Goal: Navigation & Orientation: Find specific page/section

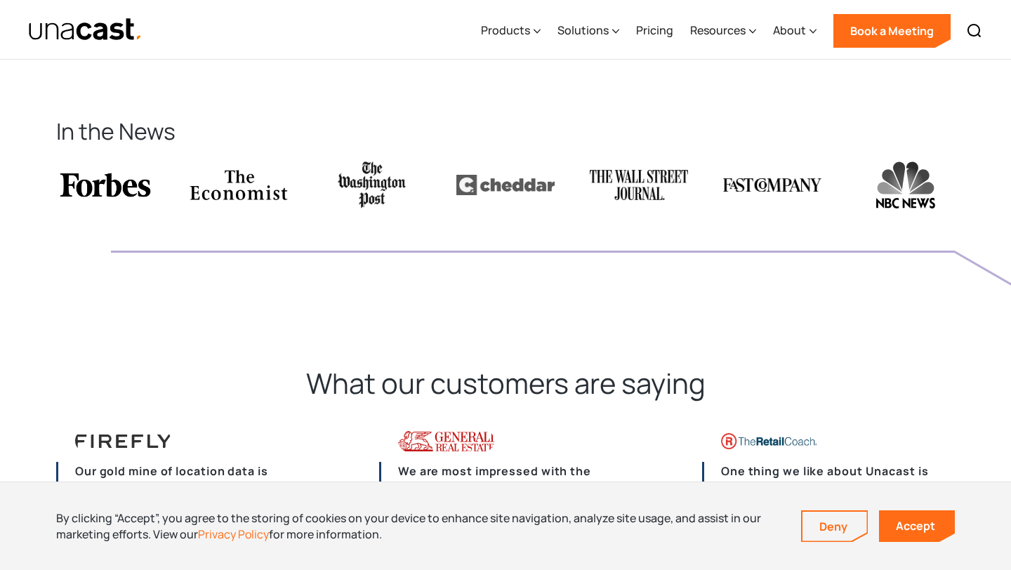
scroll to position [3014, 0]
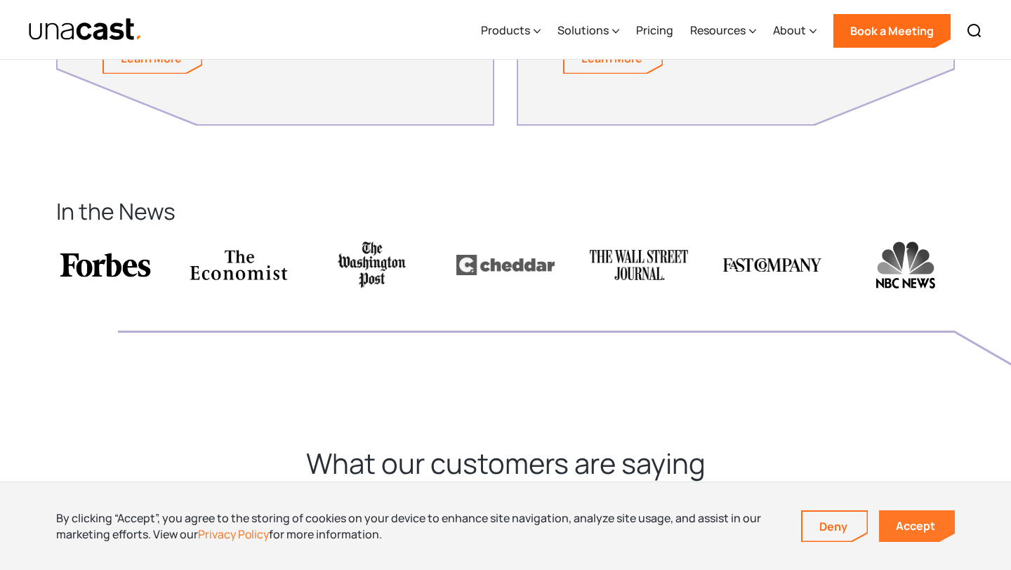
click at [906, 519] on link "Accept" at bounding box center [917, 526] width 76 height 32
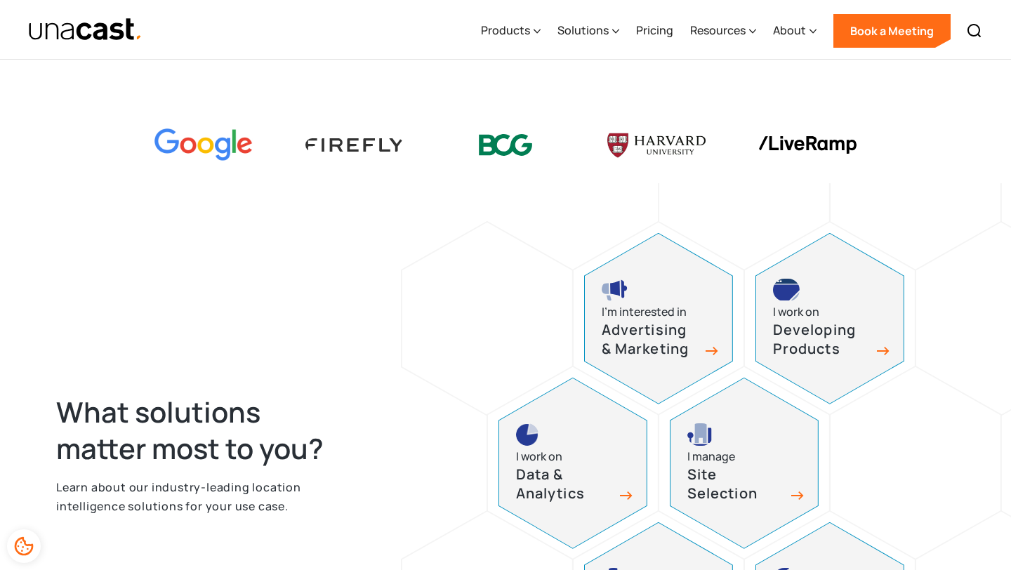
scroll to position [0, 0]
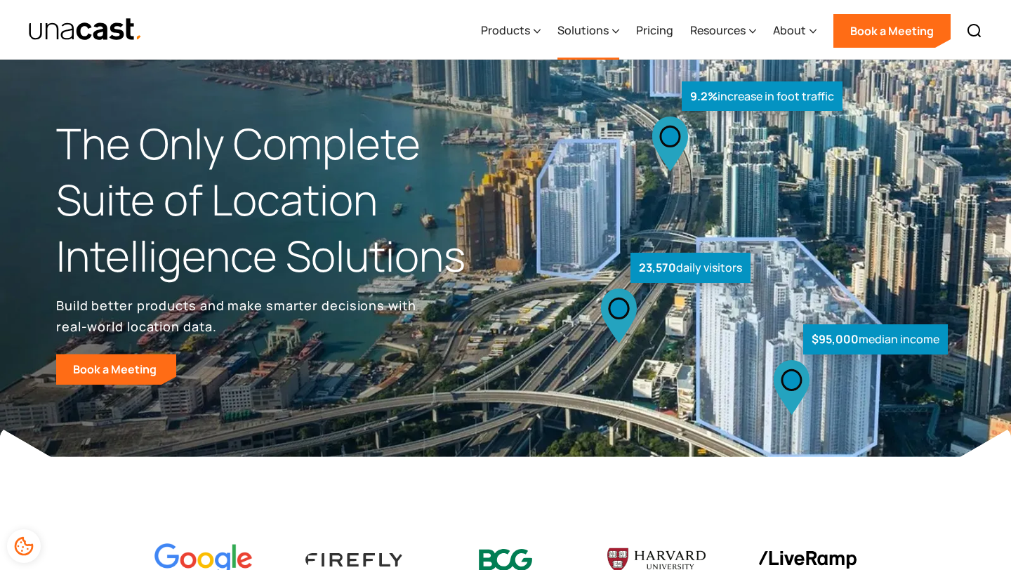
click at [586, 27] on div "Solutions" at bounding box center [583, 30] width 51 height 17
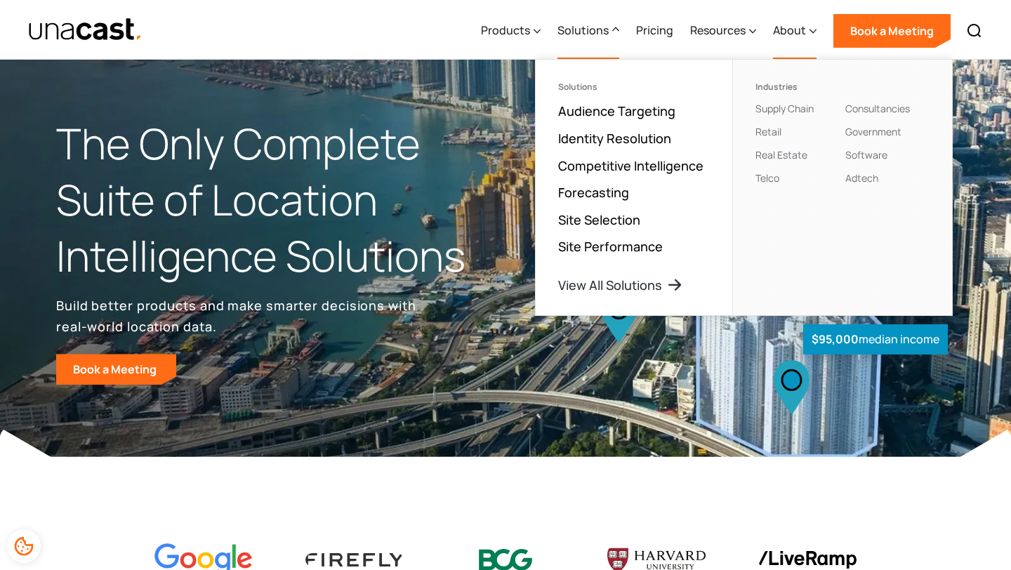
click at [784, 21] on div "About" at bounding box center [795, 31] width 44 height 58
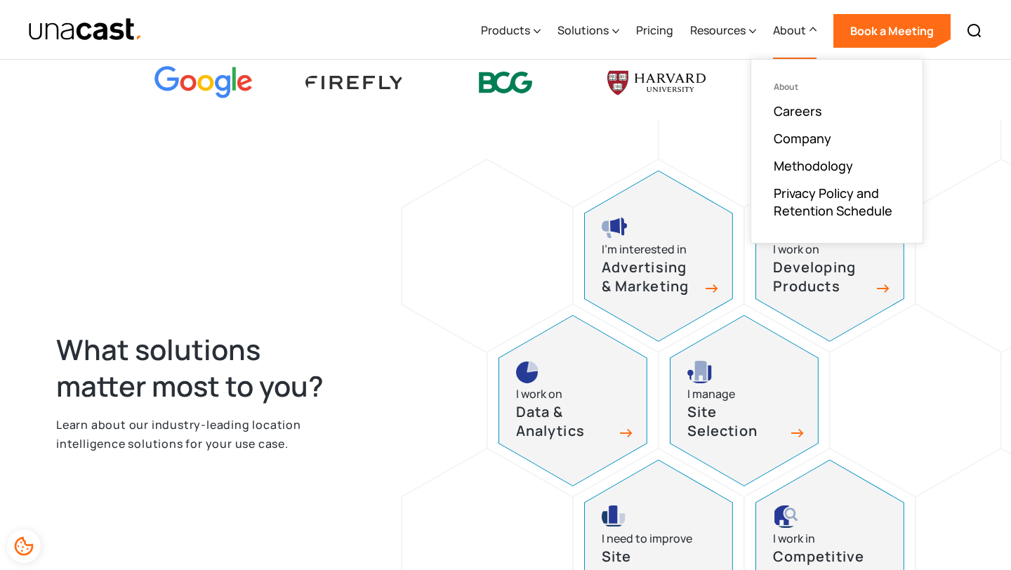
scroll to position [272, 0]
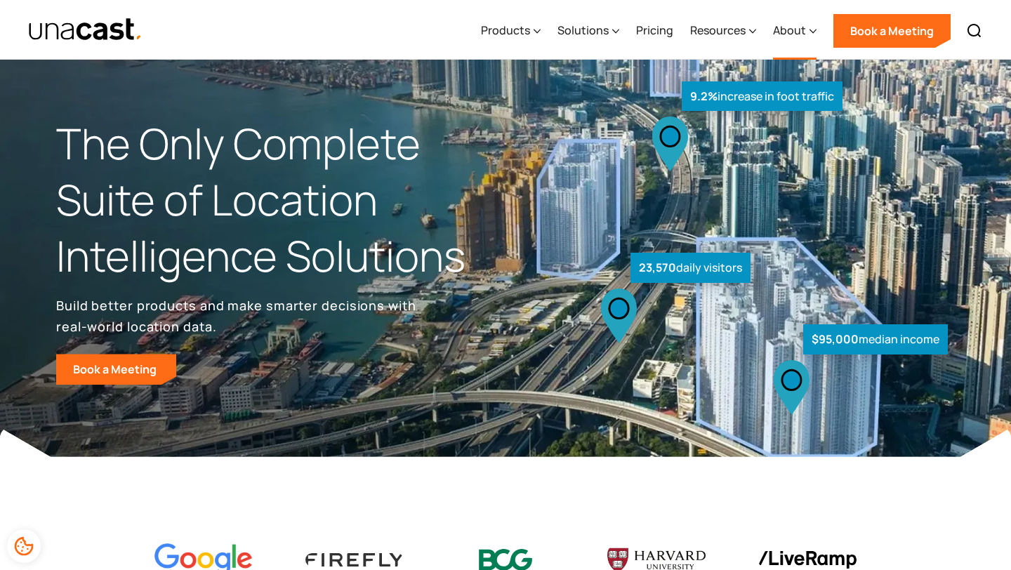
click at [793, 41] on div "About" at bounding box center [795, 31] width 44 height 58
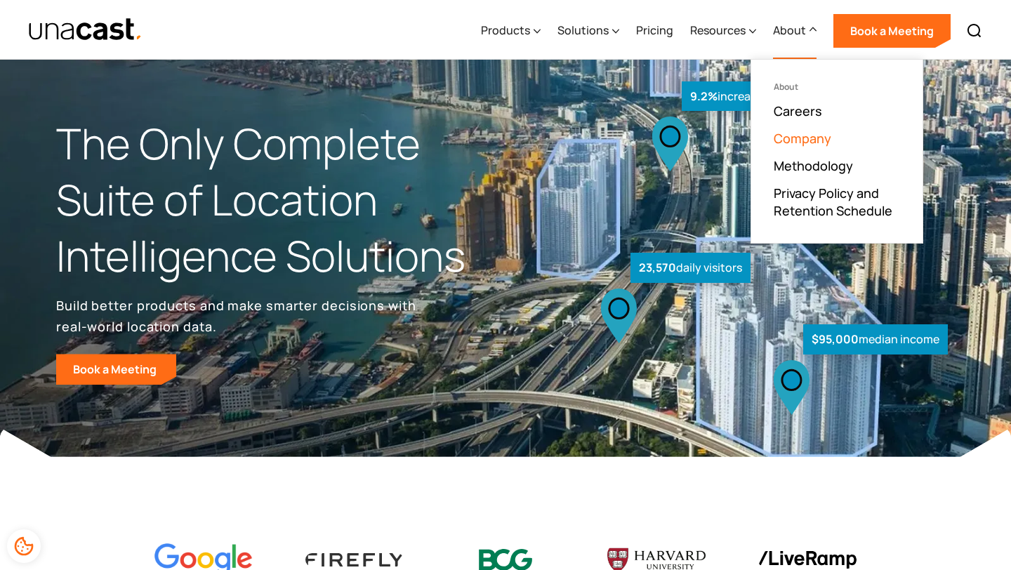
click at [804, 141] on link "Company" at bounding box center [803, 138] width 58 height 17
